Goal: Transaction & Acquisition: Purchase product/service

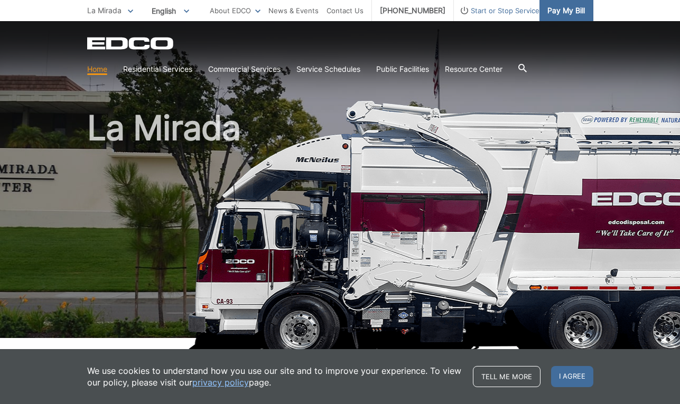
click at [567, 11] on span "Pay My Bill" at bounding box center [565, 11] width 37 height 12
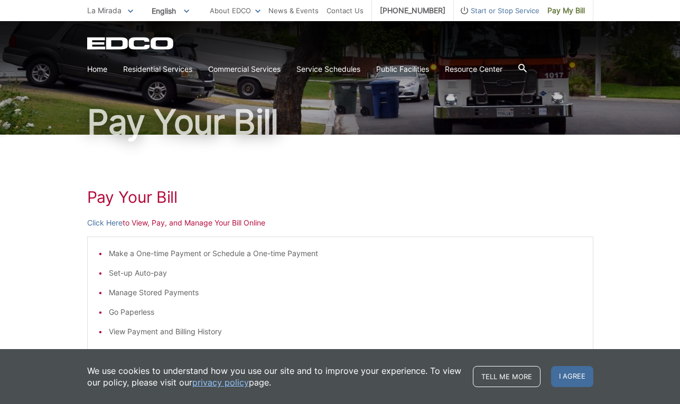
scroll to position [52, 0]
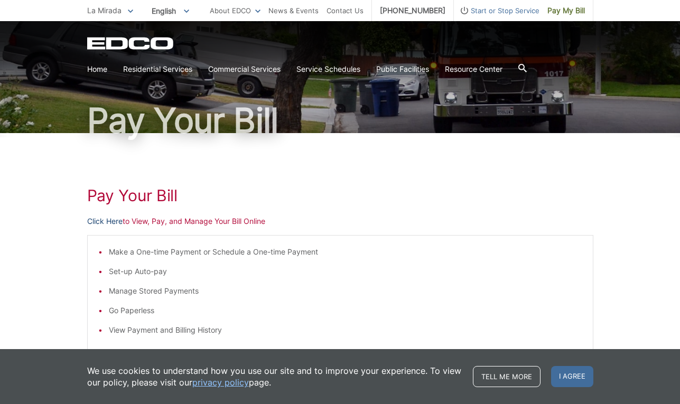
click at [105, 218] on link "Click Here" at bounding box center [104, 221] width 35 height 12
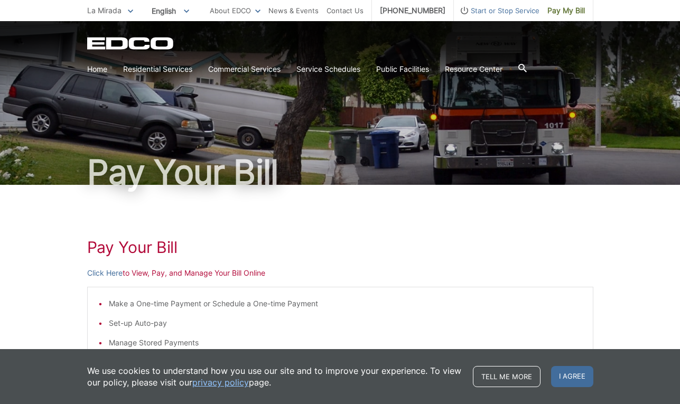
scroll to position [0, 0]
click at [109, 275] on link "Click Here" at bounding box center [104, 273] width 35 height 12
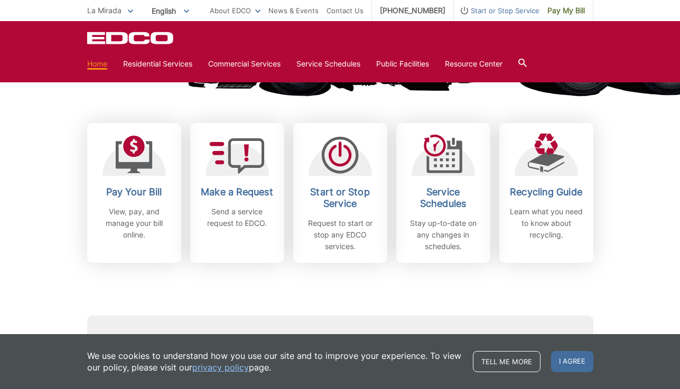
scroll to position [269, 0]
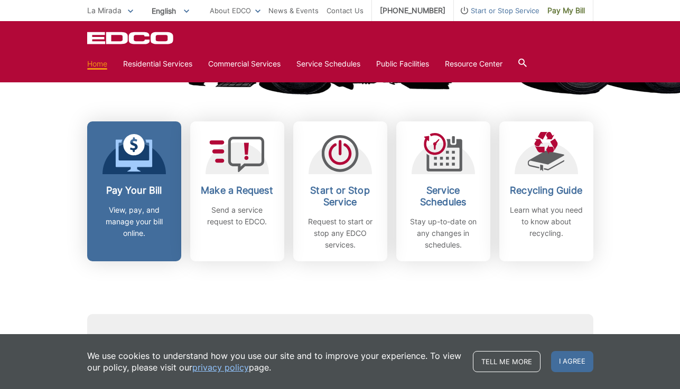
click at [157, 151] on div at bounding box center [133, 153] width 63 height 42
